Goal: Contribute content

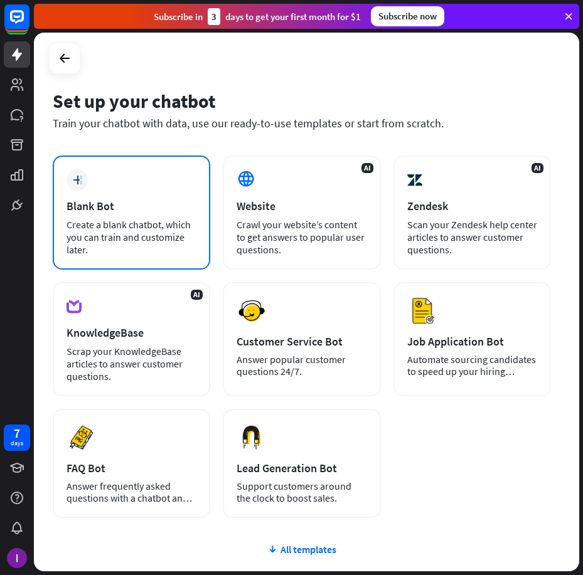
click at [84, 179] on div "plus" at bounding box center [76, 179] width 21 height 21
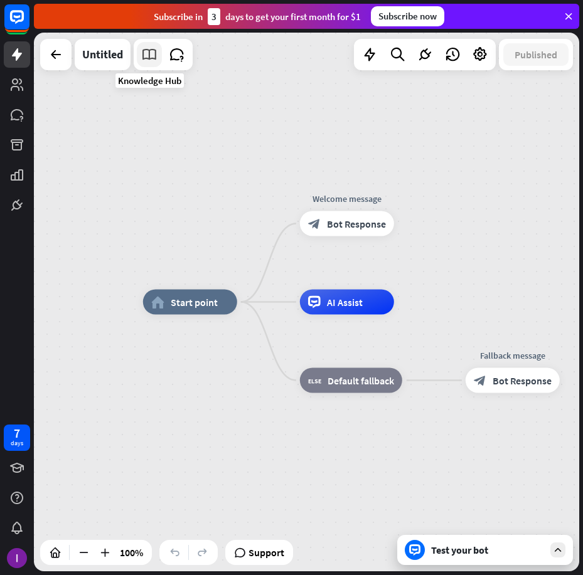
click at [146, 56] on icon at bounding box center [149, 54] width 16 height 16
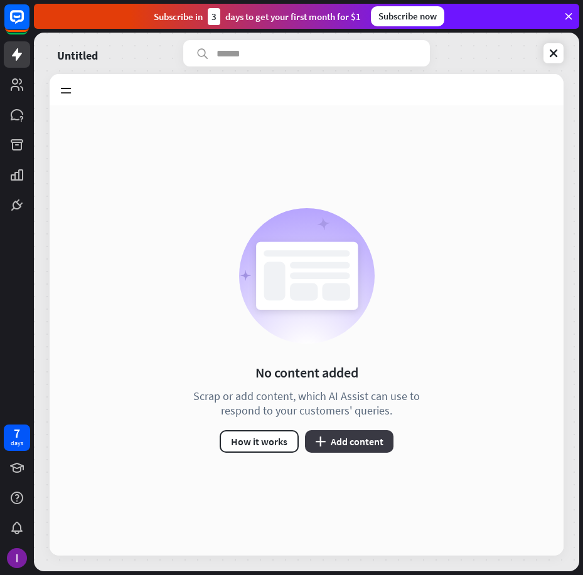
click at [334, 432] on button "plus Add content" at bounding box center [349, 441] width 88 height 23
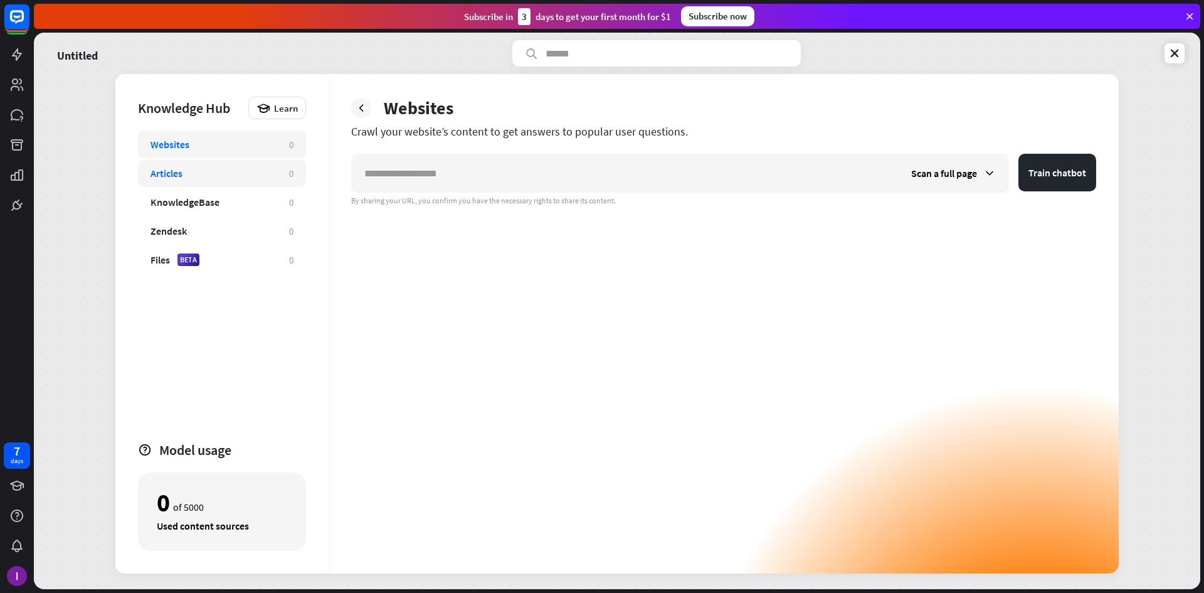
click at [230, 173] on div "Articles" at bounding box center [214, 173] width 126 height 13
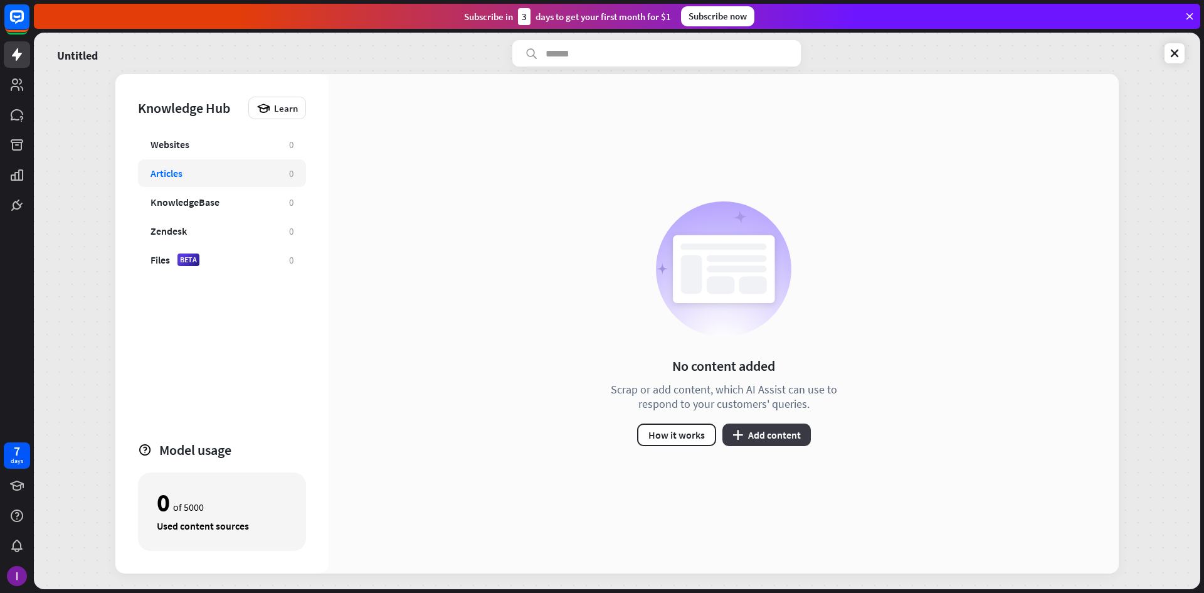
click at [582, 427] on button "plus Add content" at bounding box center [767, 434] width 88 height 23
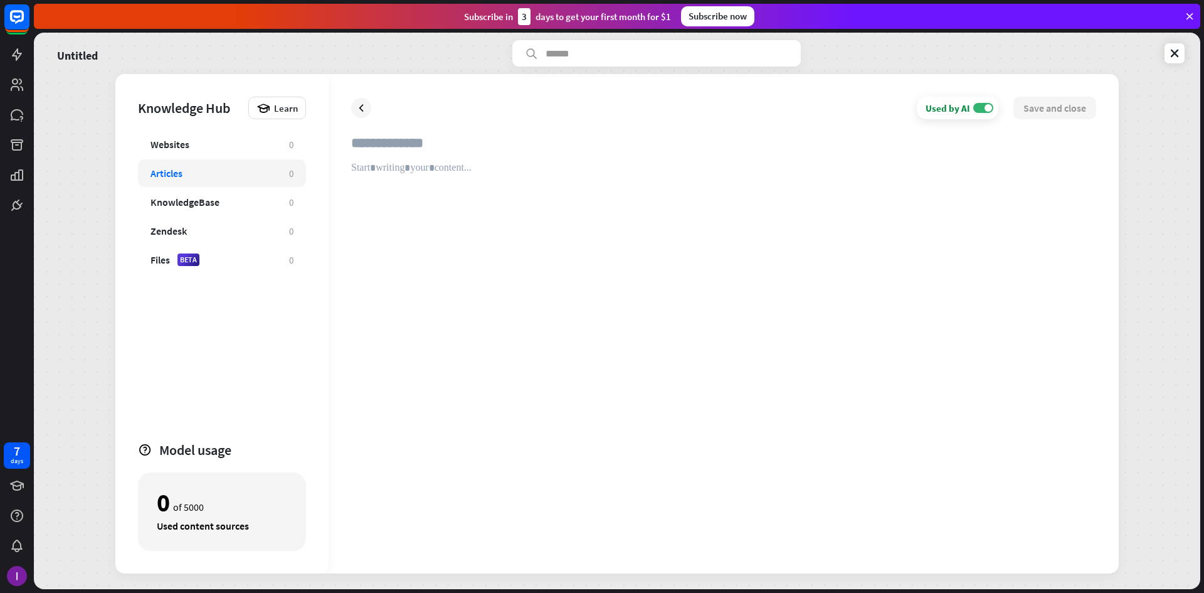
click at [385, 146] on input "text" at bounding box center [723, 148] width 745 height 28
